Goal: Task Accomplishment & Management: Manage account settings

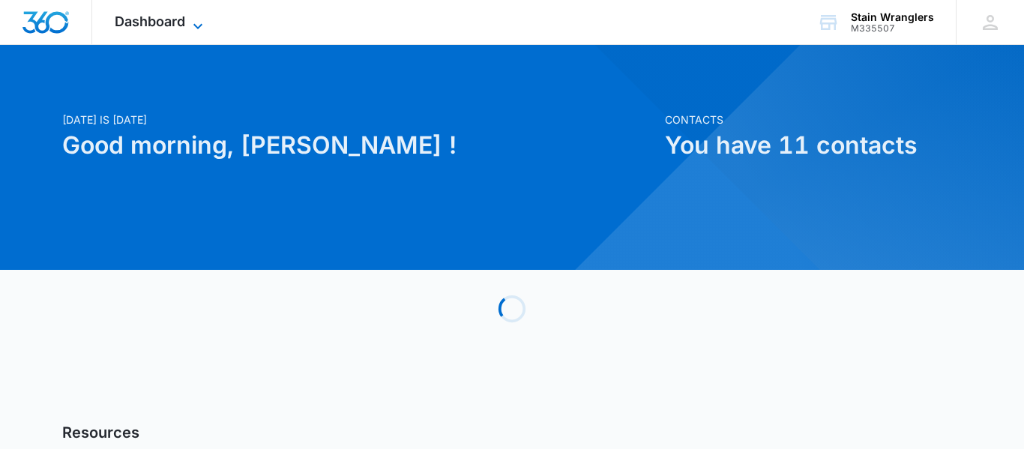
click at [182, 13] on span "Dashboard" at bounding box center [150, 21] width 70 height 16
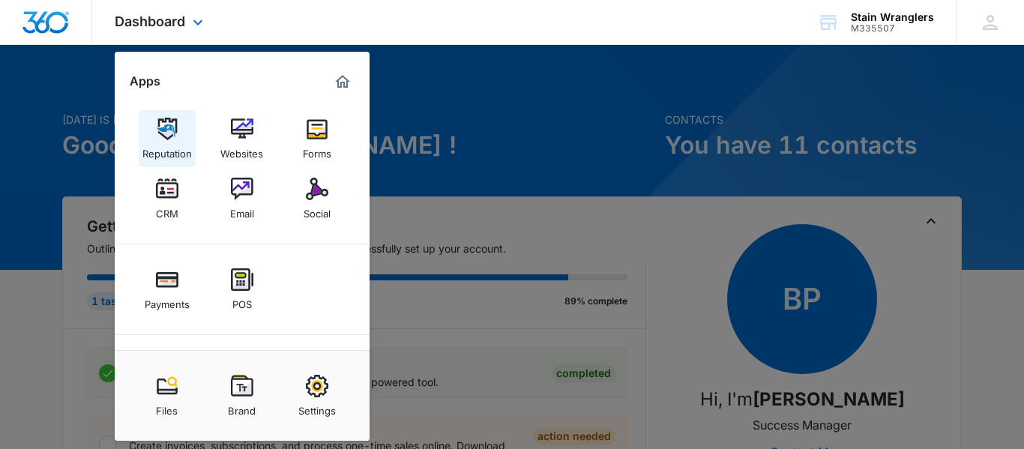
click at [162, 133] on img at bounding box center [167, 129] width 22 height 22
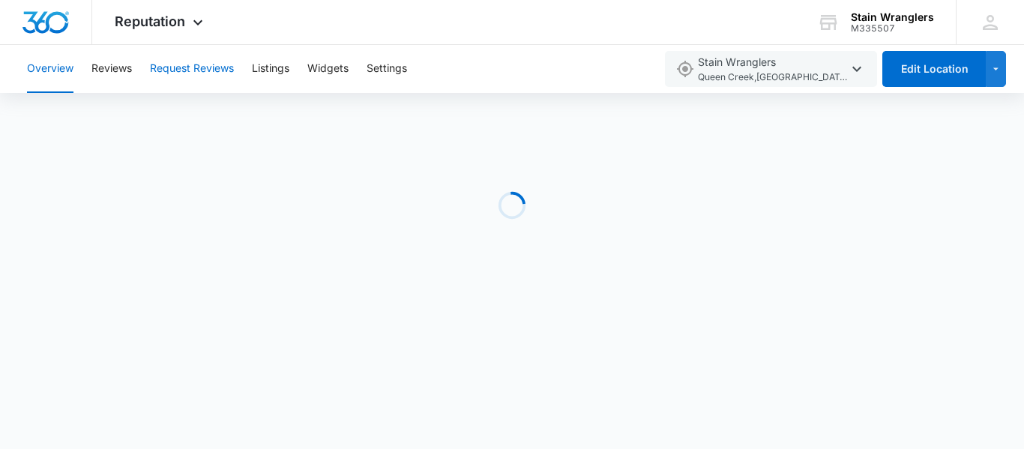
click at [216, 81] on button "Request Reviews" at bounding box center [192, 69] width 84 height 48
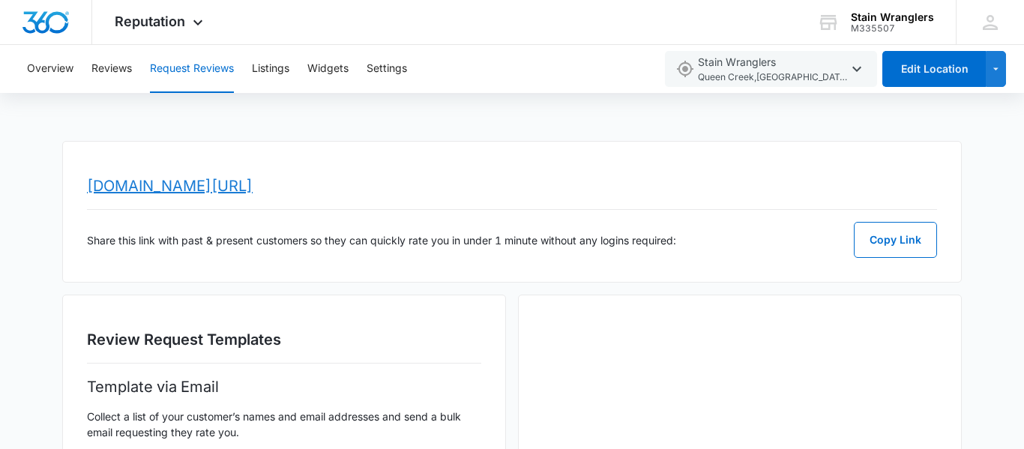
click at [253, 193] on link "[DOMAIN_NAME][URL]" at bounding box center [170, 186] width 166 height 18
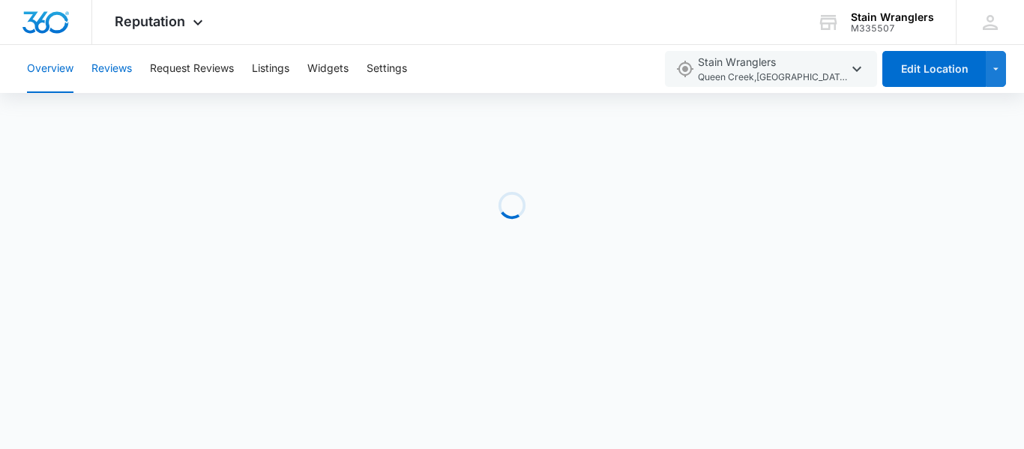
click at [117, 74] on button "Reviews" at bounding box center [111, 69] width 40 height 48
